Goal: Transaction & Acquisition: Purchase product/service

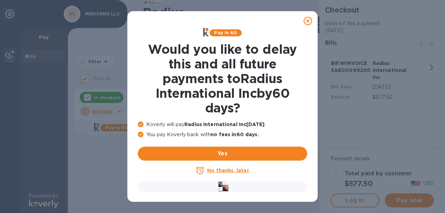
click at [311, 21] on icon at bounding box center [308, 21] width 8 height 8
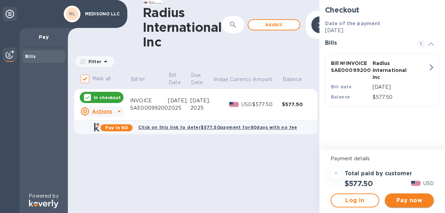
click at [413, 200] on span "Pay now" at bounding box center [409, 201] width 38 height 8
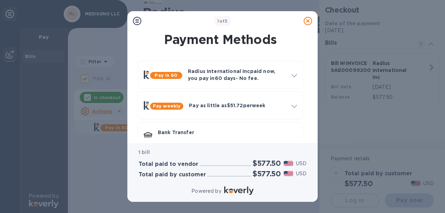
scroll to position [49, 0]
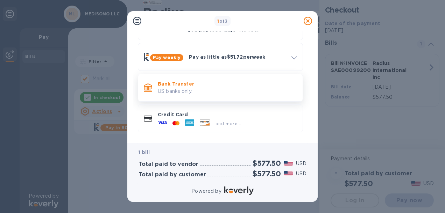
click at [177, 85] on p "Bank Transfer" at bounding box center [227, 83] width 139 height 7
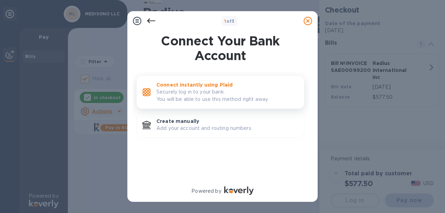
scroll to position [0, 0]
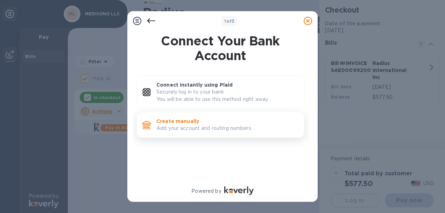
click at [184, 123] on p "Create manually" at bounding box center [227, 121] width 142 height 7
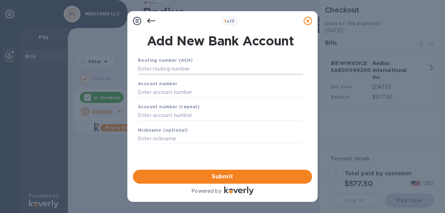
click at [171, 66] on input "text" at bounding box center [220, 69] width 165 height 10
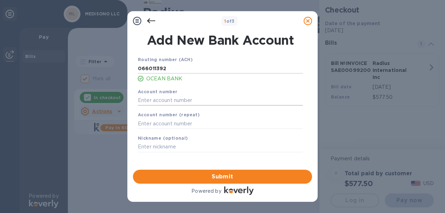
type input "066011392"
drag, startPoint x: 148, startPoint y: 97, endPoint x: 152, endPoint y: 98, distance: 4.6
click at [149, 97] on input "text" at bounding box center [220, 100] width 165 height 10
type input "2558452905"
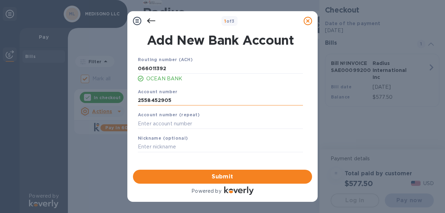
type input "Medisono LLC"
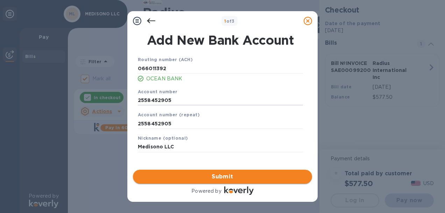
click at [238, 174] on span "Submit" at bounding box center [223, 177] width 168 height 8
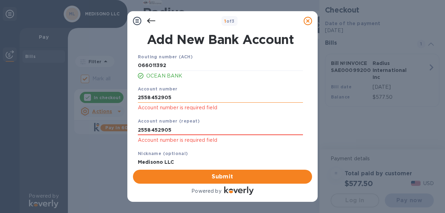
scroll to position [3, 0]
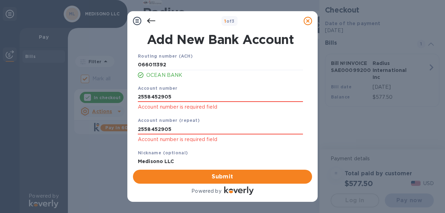
drag, startPoint x: 178, startPoint y: 97, endPoint x: 99, endPoint y: 96, distance: 79.4
click at [99, 96] on div "1 of 3 Add New Bank Account Routing number (ACH) [US_BANK_ROUTING_MICR] OCEAN B…" at bounding box center [222, 106] width 445 height 213
type input "2558452905"
click at [187, 133] on input "2558452905" at bounding box center [220, 129] width 165 height 10
drag, startPoint x: 148, startPoint y: 101, endPoint x: 100, endPoint y: 99, distance: 47.3
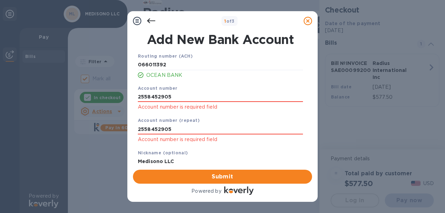
click at [99, 100] on div "1 of 3 Add New Bank Account Routing number (ACH) [US_BANK_ROUTING_MICR] OCEAN B…" at bounding box center [222, 106] width 445 height 213
type input "2558452905"
click at [173, 131] on input "2558452905" at bounding box center [220, 129] width 165 height 10
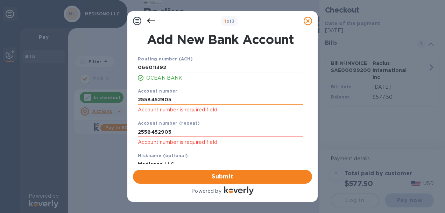
scroll to position [0, 0]
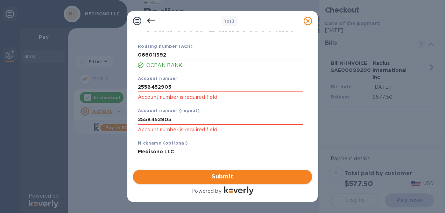
click at [222, 175] on span "Submit" at bounding box center [223, 177] width 168 height 8
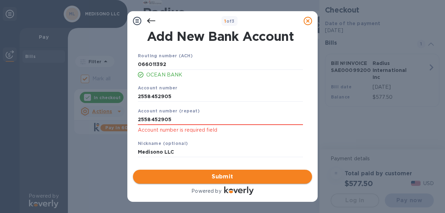
scroll to position [3, 0]
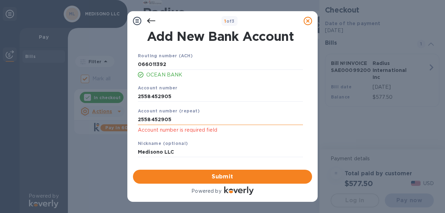
click at [177, 121] on input "2558452905" at bounding box center [220, 120] width 165 height 10
drag, startPoint x: 179, startPoint y: 120, endPoint x: 69, endPoint y: 118, distance: 109.8
click at [70, 122] on div "1 of 3 Add New Bank Account Routing number (ACH) [US_BANK_ROUTING_MICR] OCEAN B…" at bounding box center [222, 106] width 445 height 213
type input "2558452905"
click at [179, 150] on input "Medisono LLC" at bounding box center [220, 152] width 165 height 10
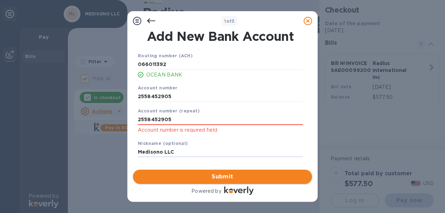
click at [229, 178] on span "Submit" at bounding box center [223, 177] width 168 height 8
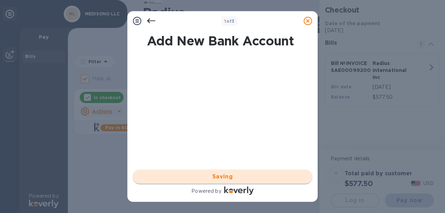
scroll to position [0, 0]
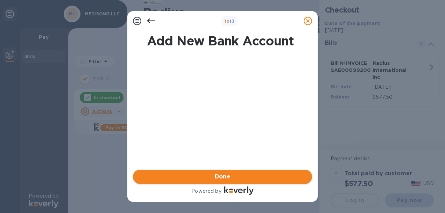
click at [229, 178] on span "Done" at bounding box center [223, 177] width 16 height 8
